Goal: Transaction & Acquisition: Book appointment/travel/reservation

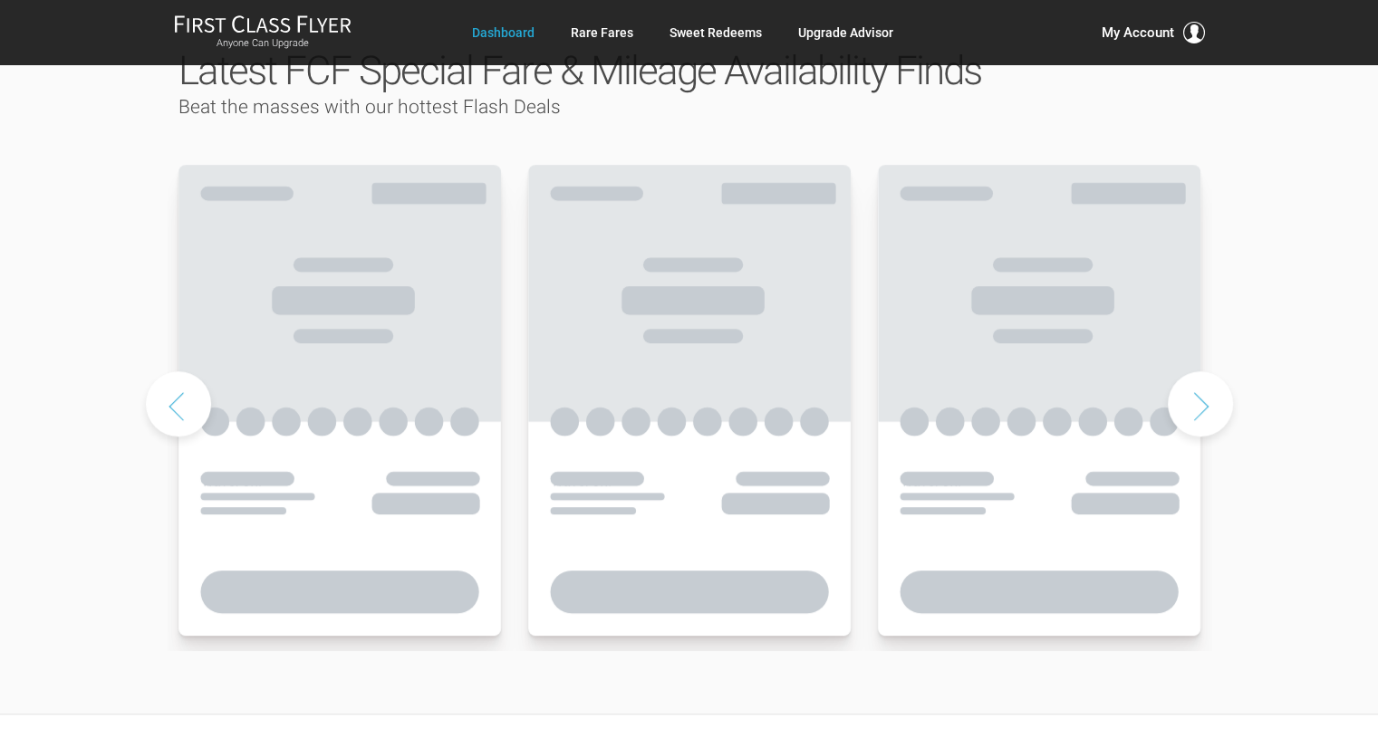
scroll to position [906, 0]
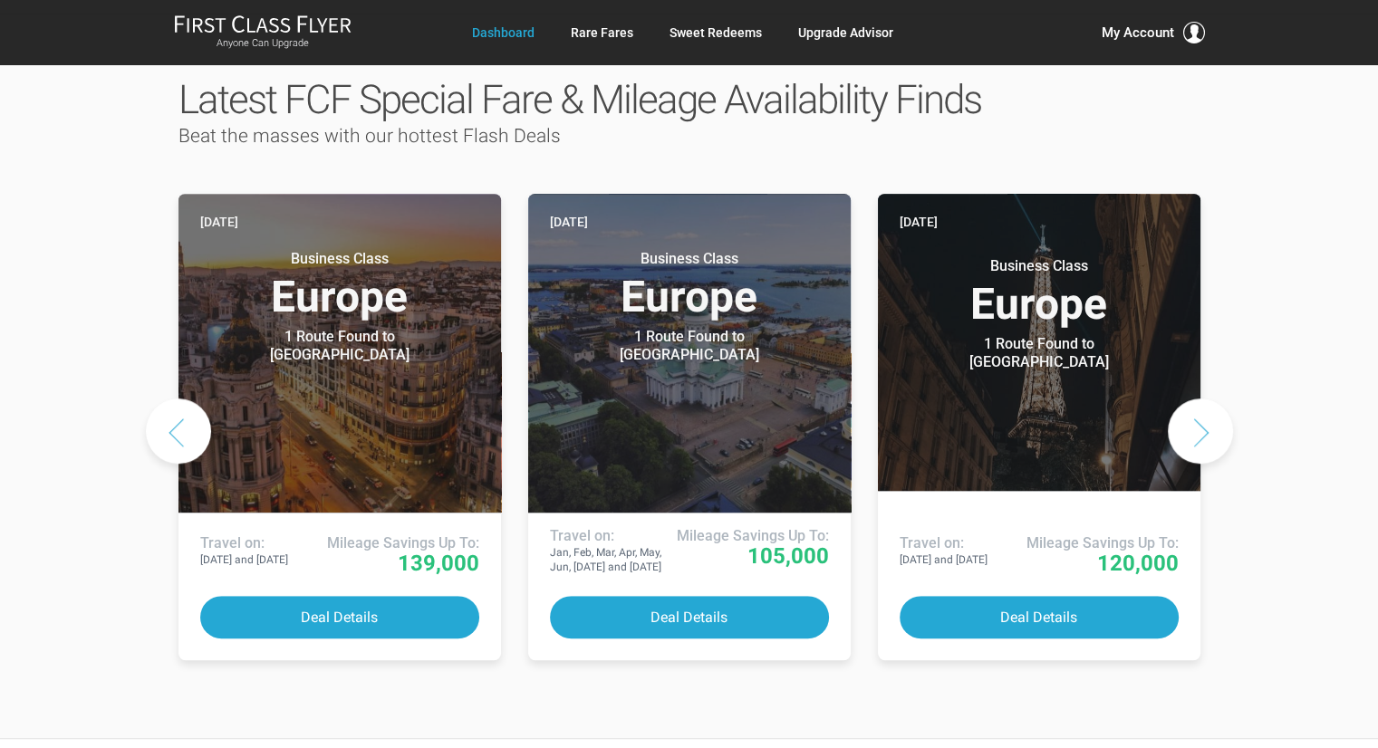
click at [1204, 398] on button "Next slide" at bounding box center [1199, 430] width 65 height 65
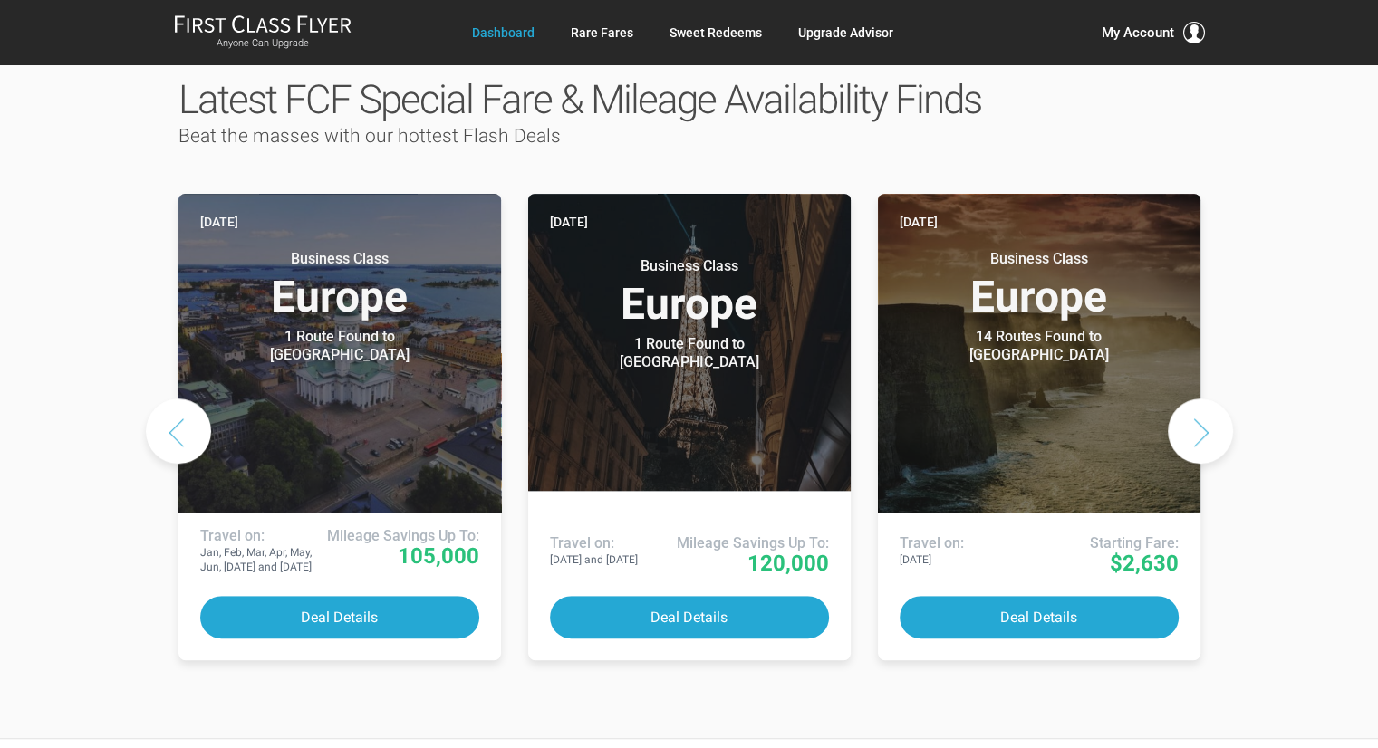
click at [1204, 398] on button "Next slide" at bounding box center [1199, 430] width 65 height 65
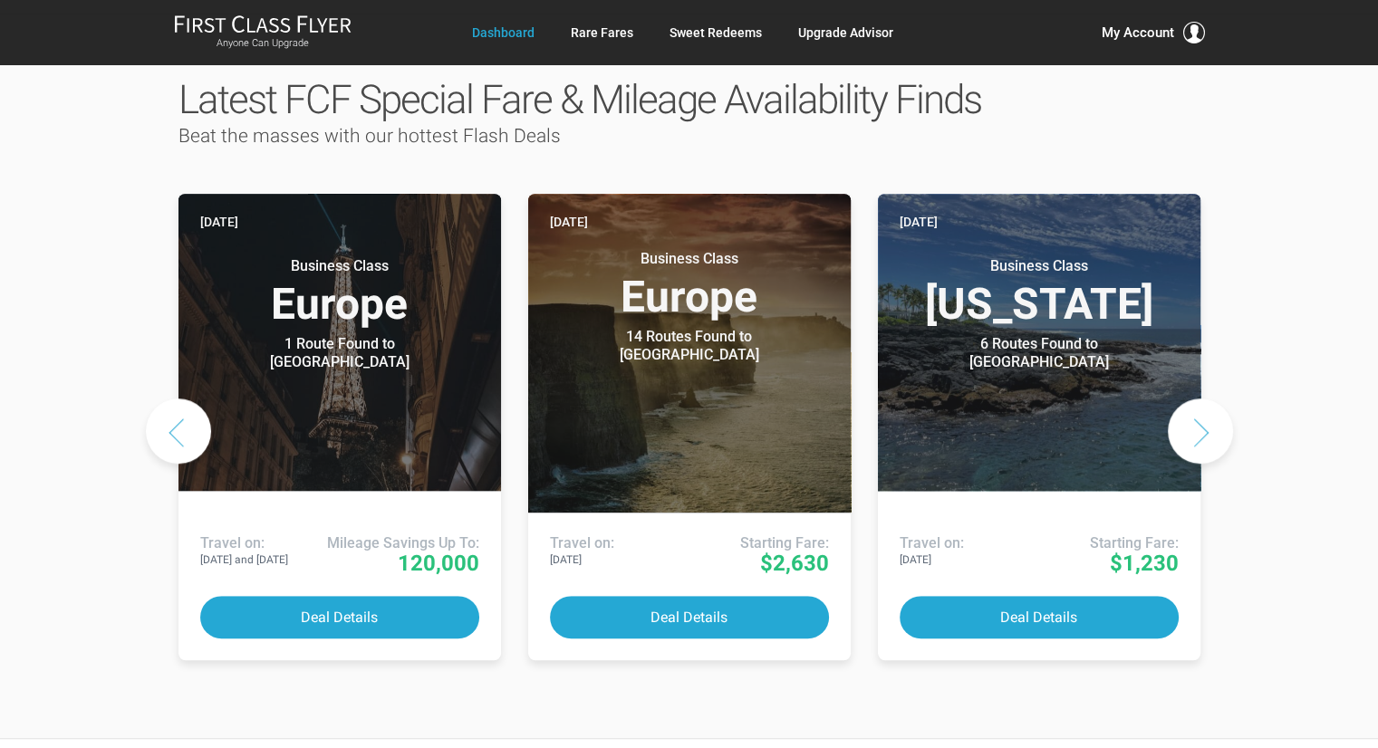
click at [1204, 398] on button "Next slide" at bounding box center [1199, 430] width 65 height 65
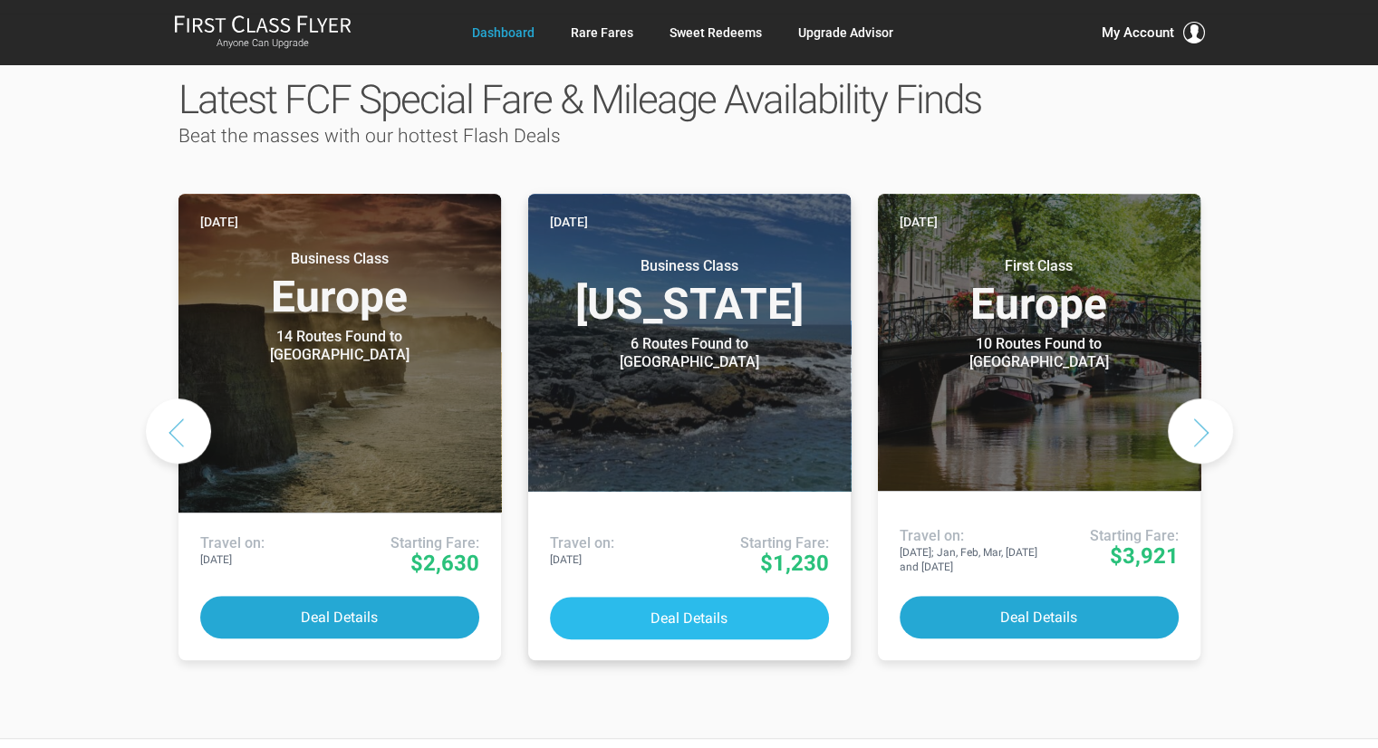
click at [690, 597] on button "Deal Details" at bounding box center [689, 618] width 279 height 43
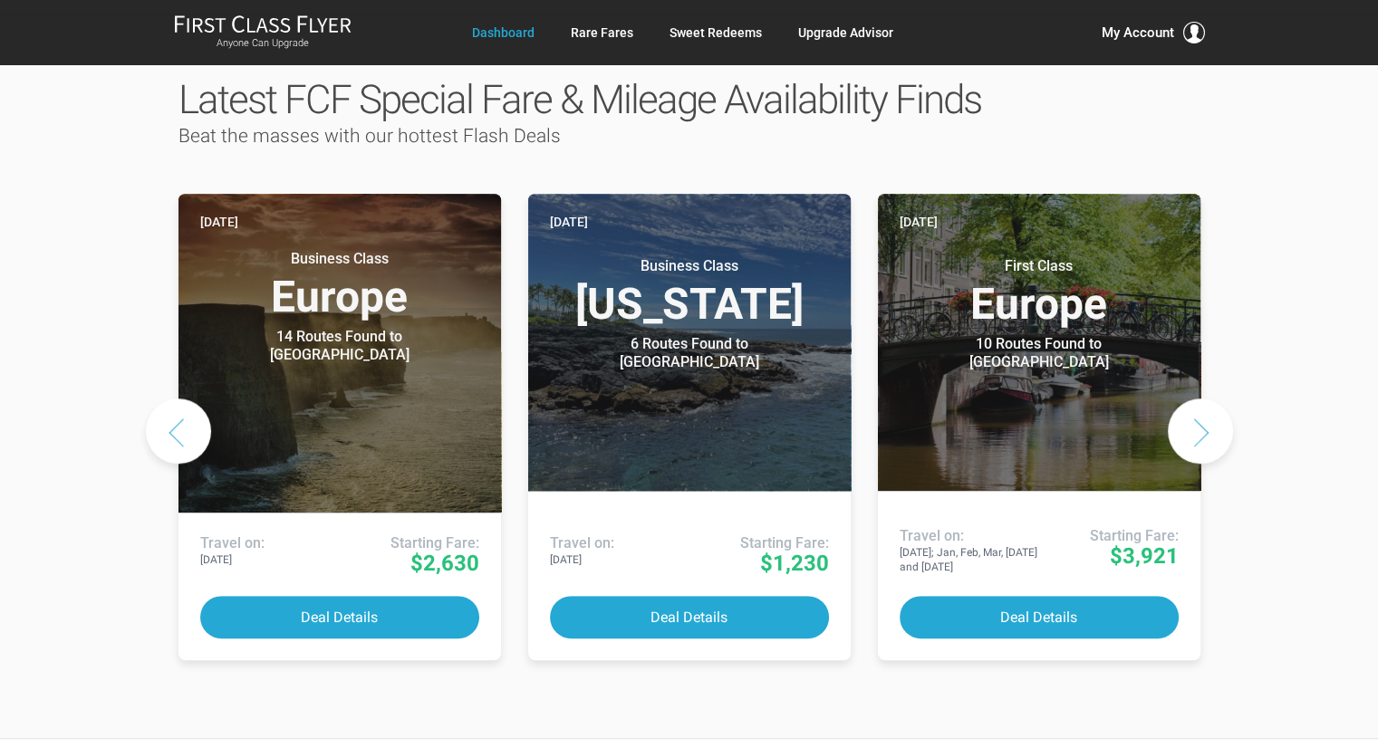
click at [1213, 398] on button "Next slide" at bounding box center [1199, 430] width 65 height 65
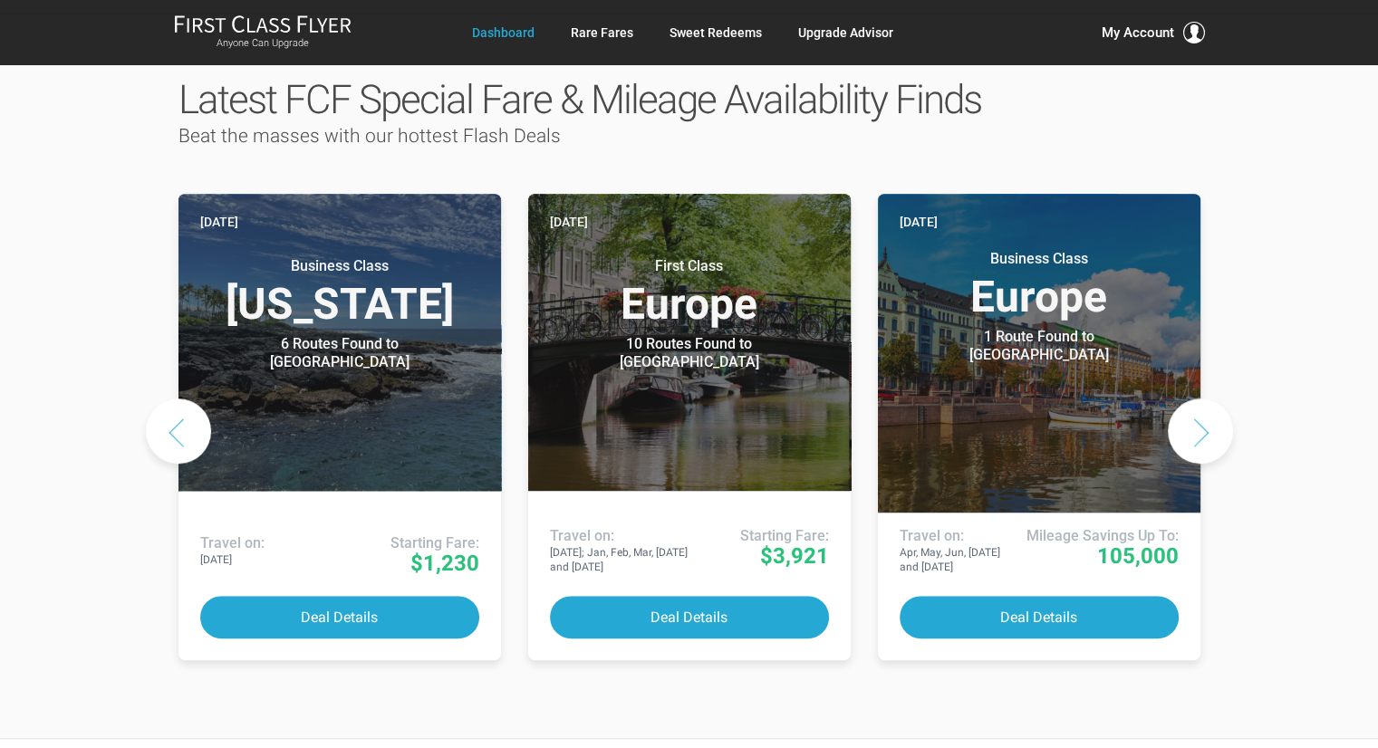
click at [1210, 398] on button "Next slide" at bounding box center [1199, 430] width 65 height 65
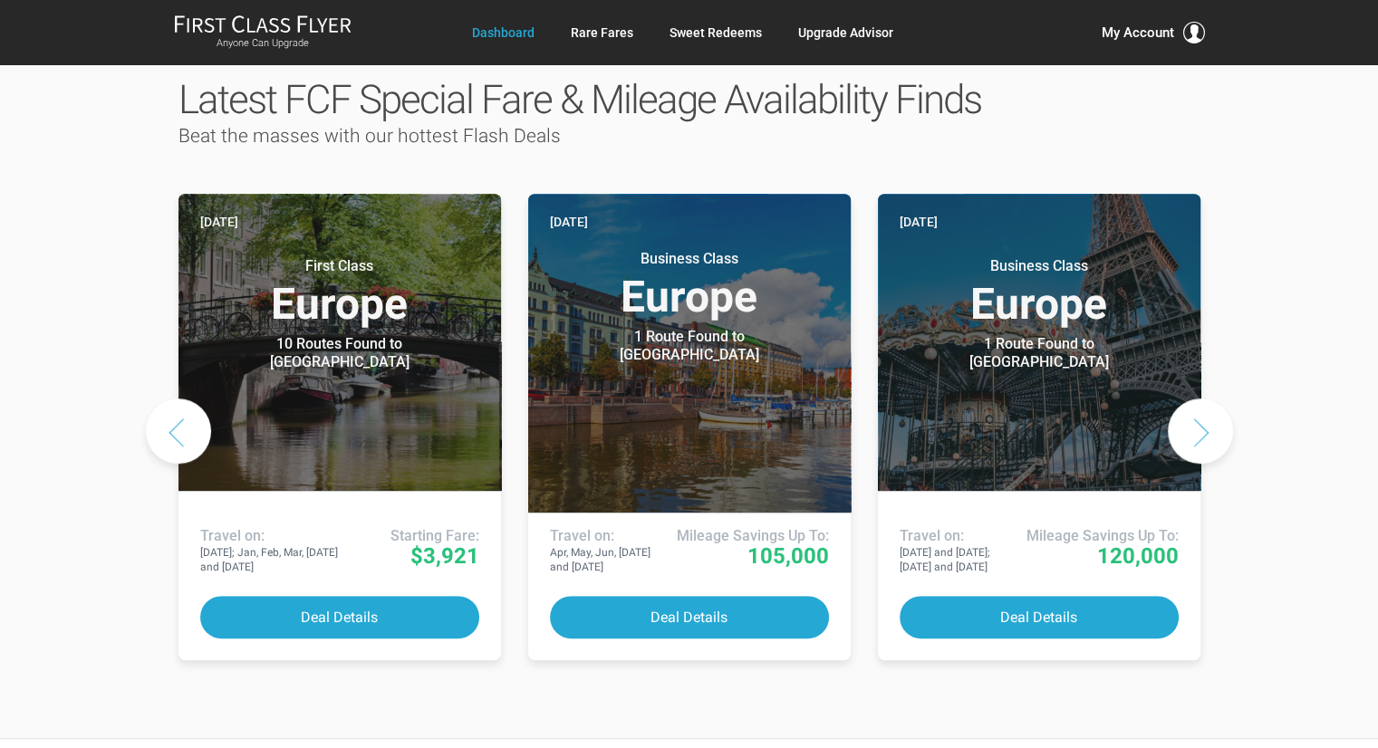
click at [1209, 398] on button "Next slide" at bounding box center [1199, 430] width 65 height 65
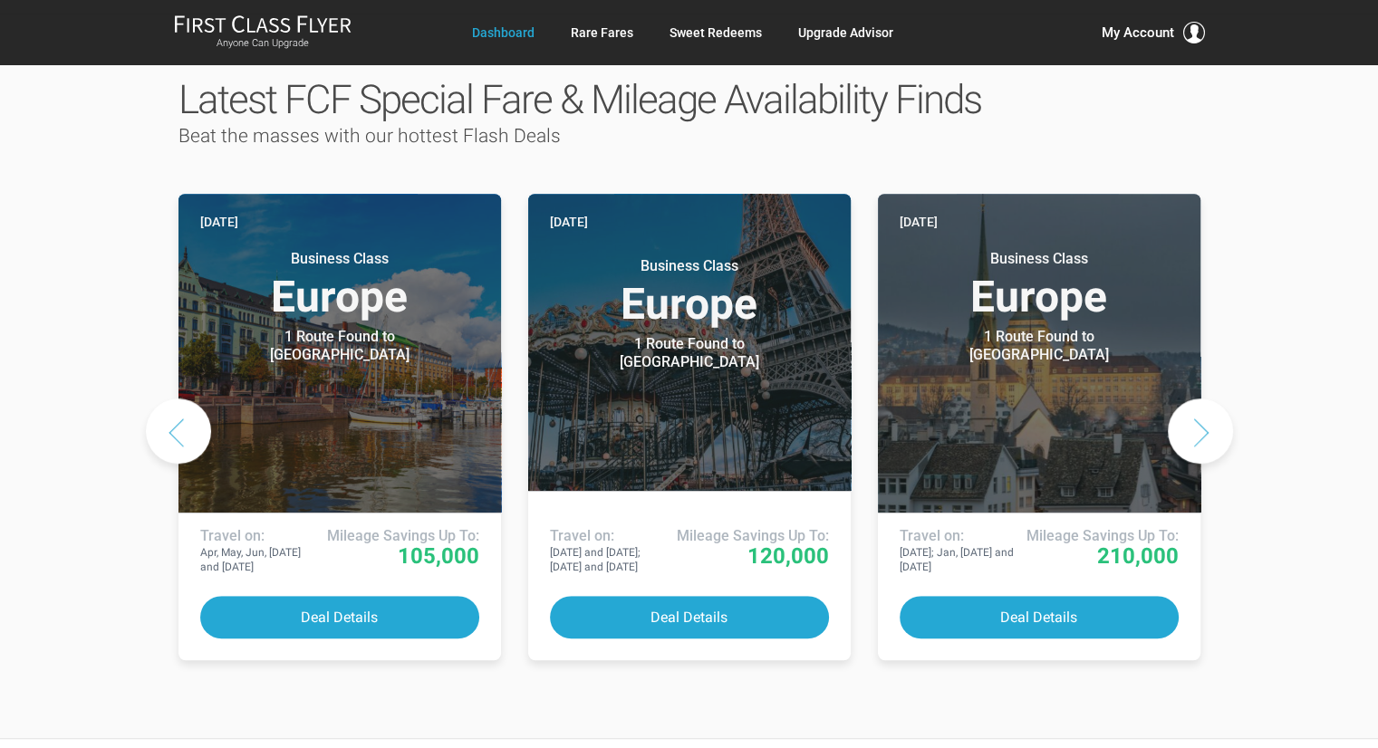
click at [1209, 398] on button "Next slide" at bounding box center [1199, 430] width 65 height 65
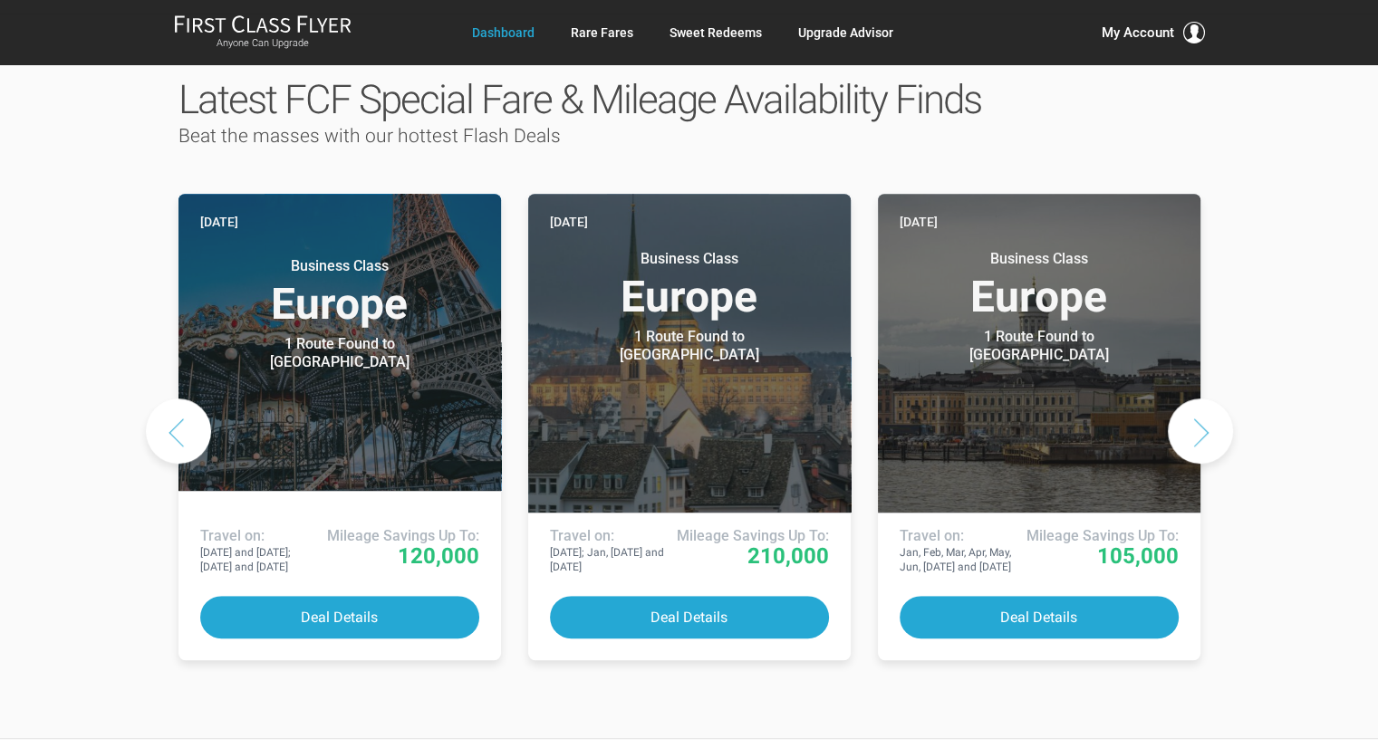
click at [1209, 398] on button "Next slide" at bounding box center [1199, 430] width 65 height 65
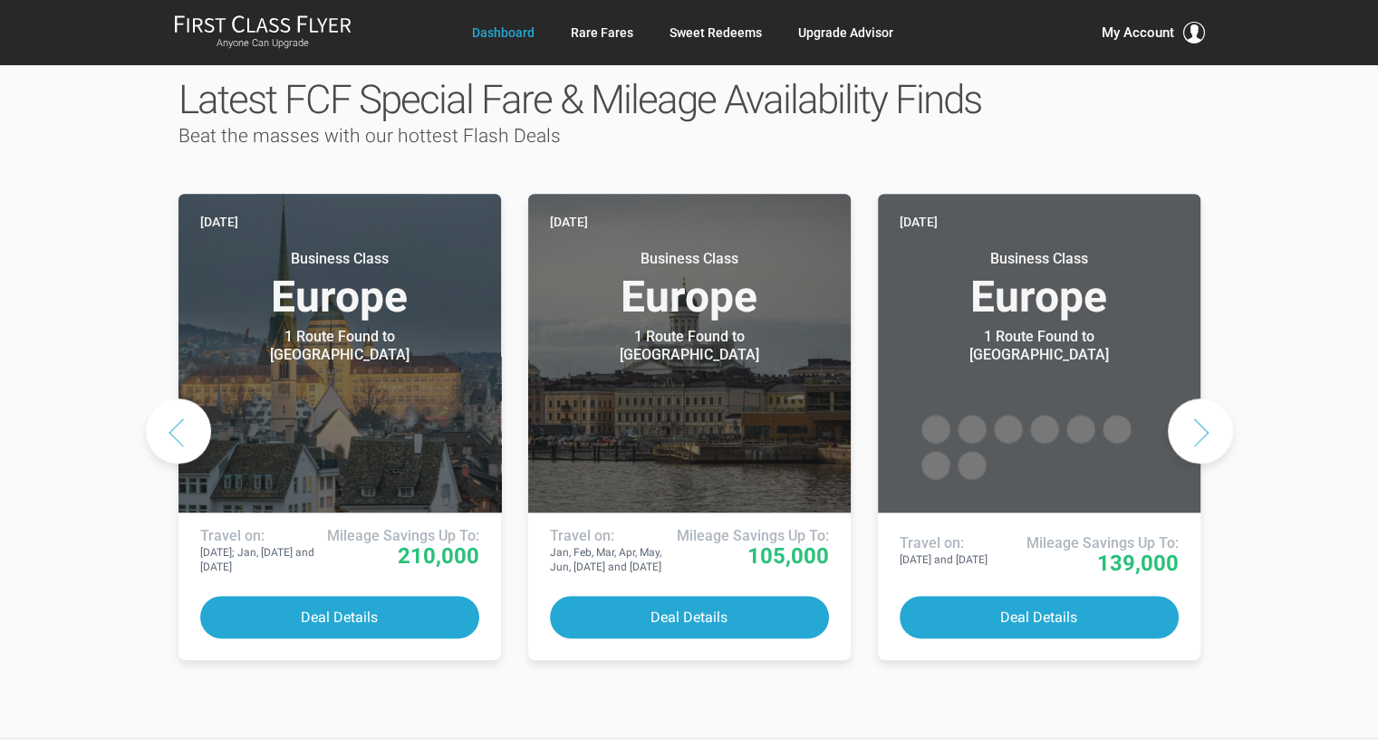
click at [1209, 398] on button "Next slide" at bounding box center [1199, 430] width 65 height 65
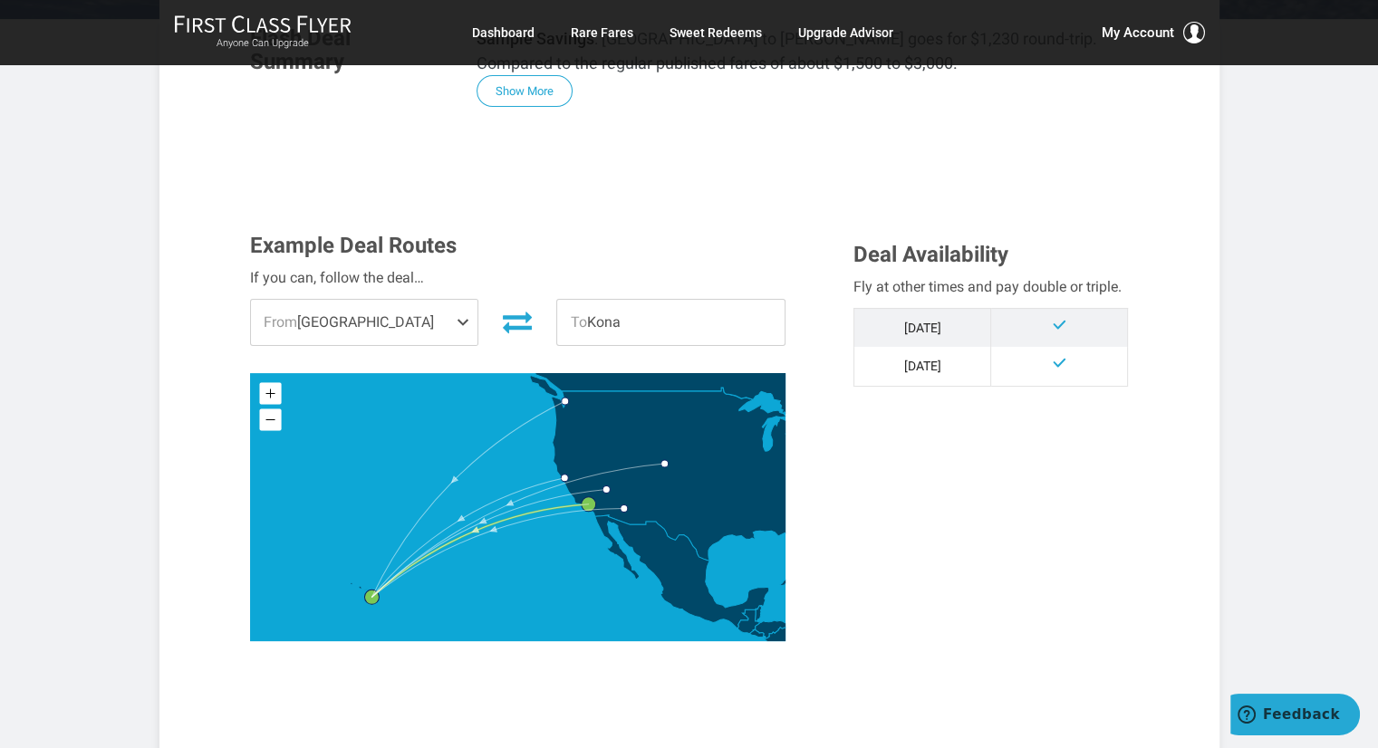
click at [456, 315] on span at bounding box center [467, 322] width 22 height 45
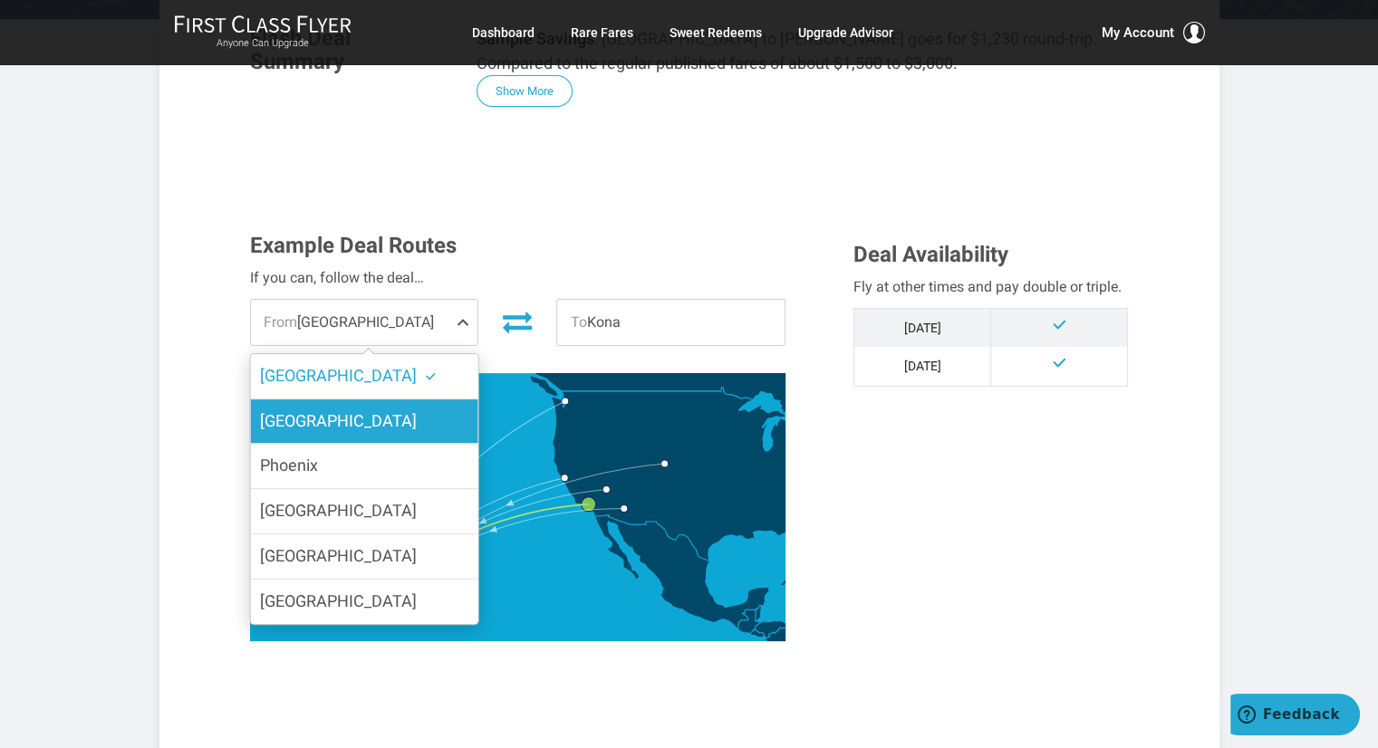
scroll to position [725, 0]
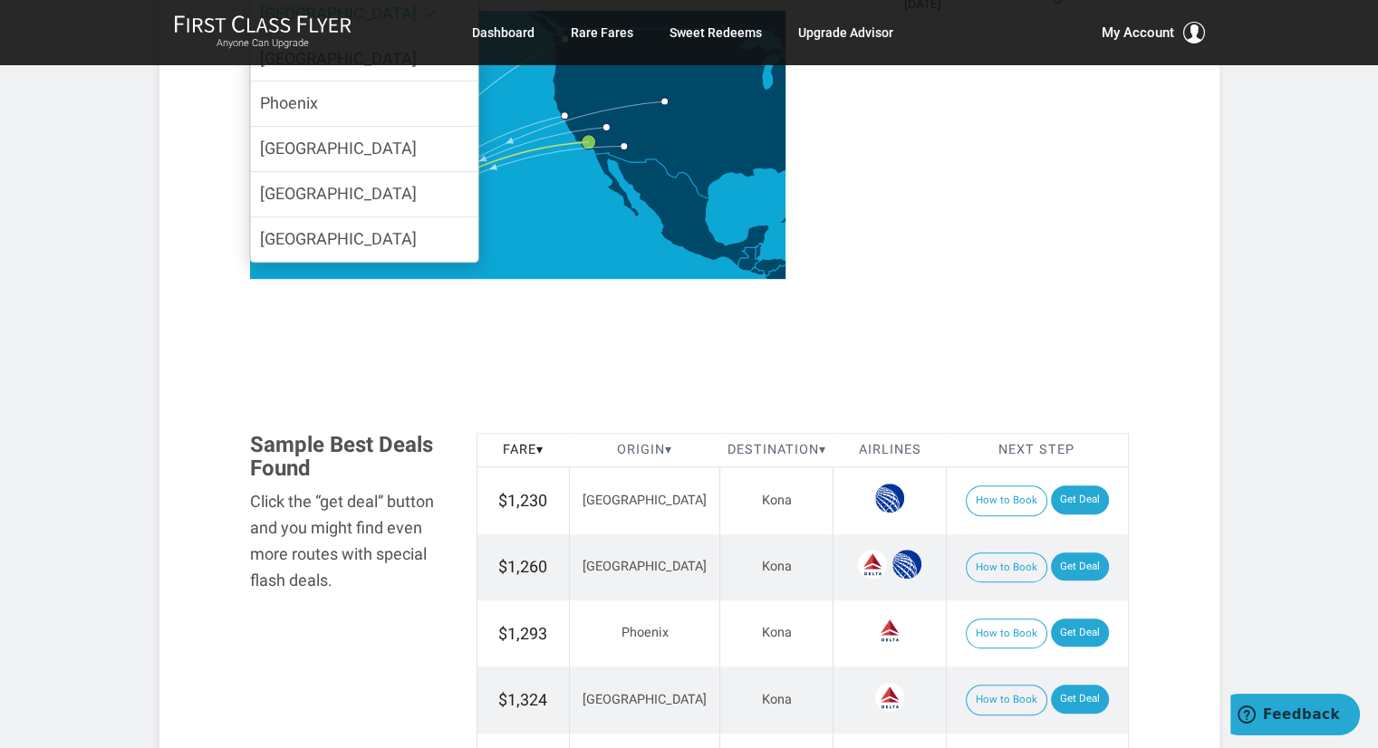
click at [1005, 386] on section "Flash Deal Summary Sample Savings : [GEOGRAPHIC_DATA] to Kona goes for $1,230 r…" at bounding box center [689, 378] width 915 height 1464
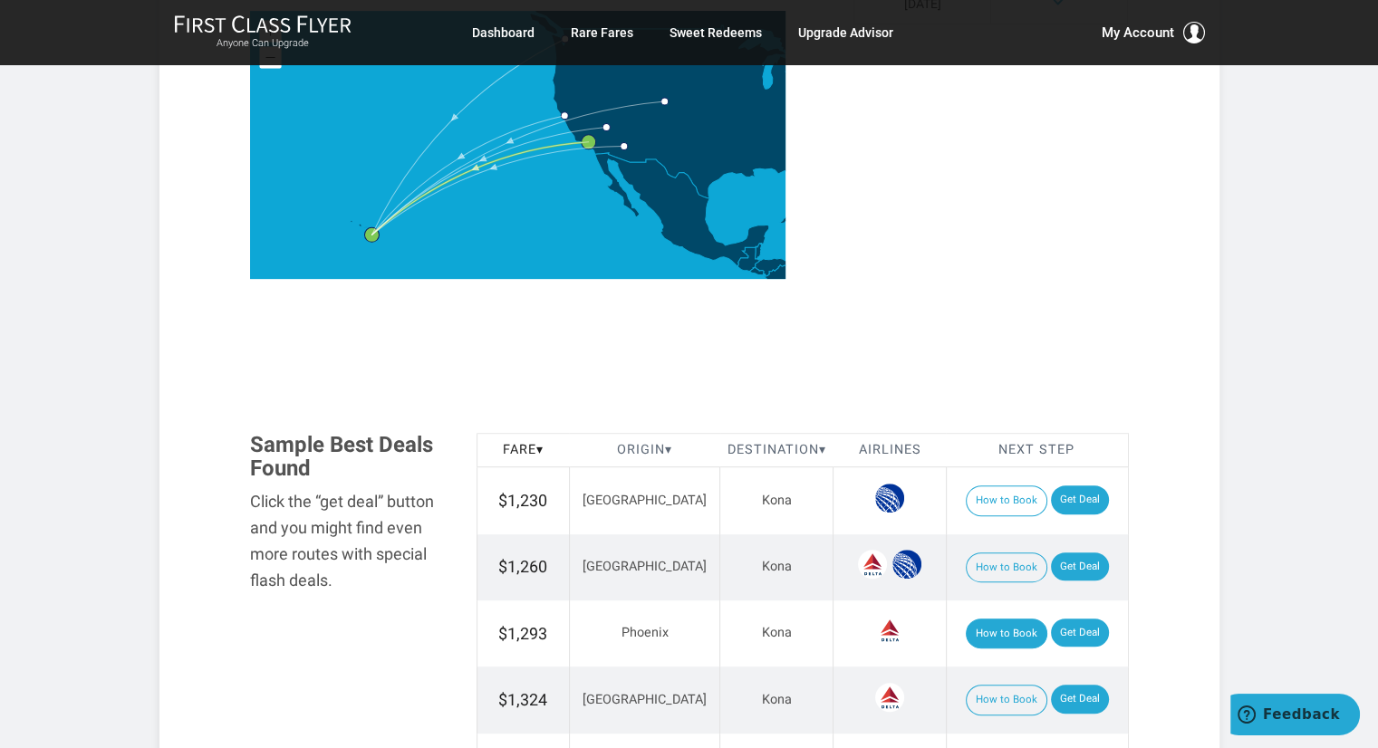
scroll to position [996, 0]
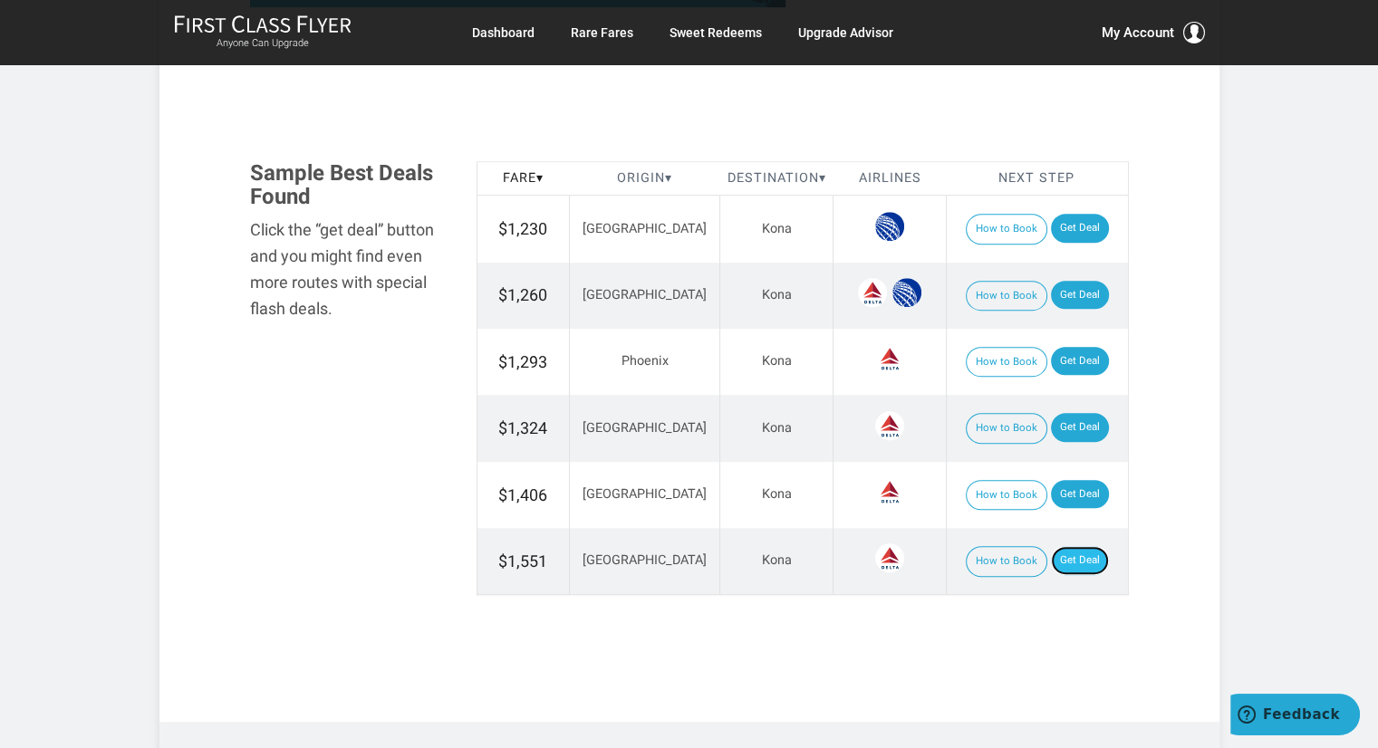
click at [1070, 560] on link "Get Deal" at bounding box center [1080, 560] width 58 height 29
